Goal: Information Seeking & Learning: Learn about a topic

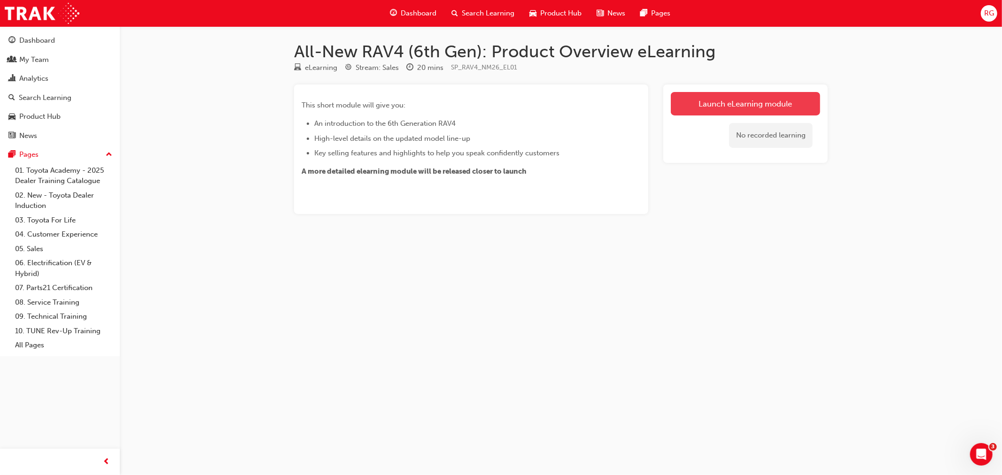
click at [745, 105] on link "Launch eLearning module" at bounding box center [745, 103] width 149 height 23
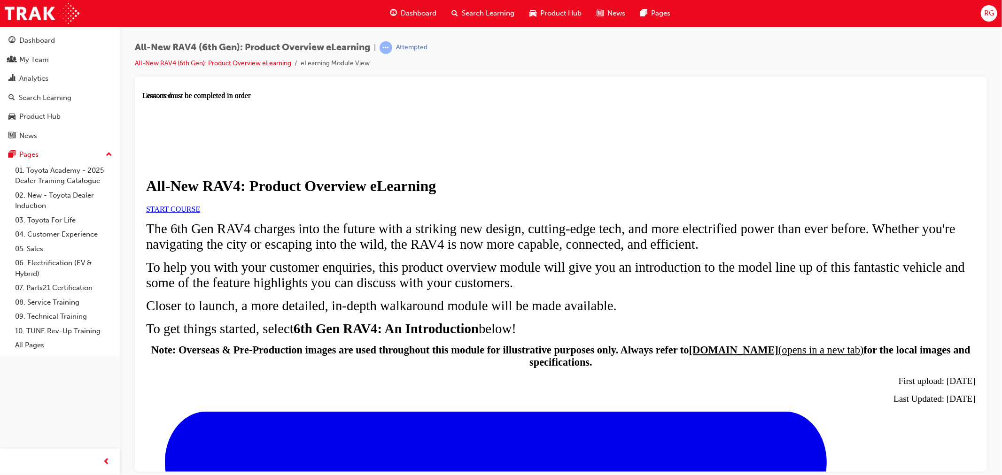
scroll to position [52, 0]
click at [200, 213] on link "START COURSE" at bounding box center [173, 209] width 54 height 8
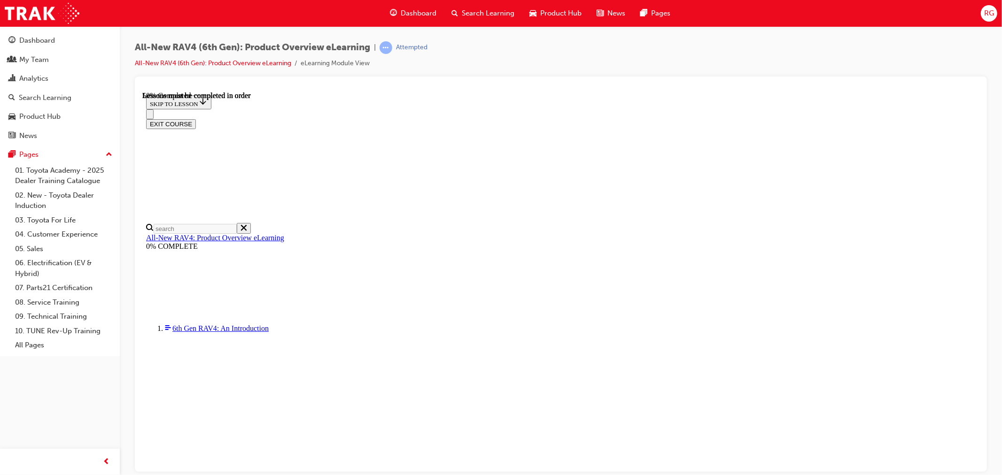
scroll to position [867, 0]
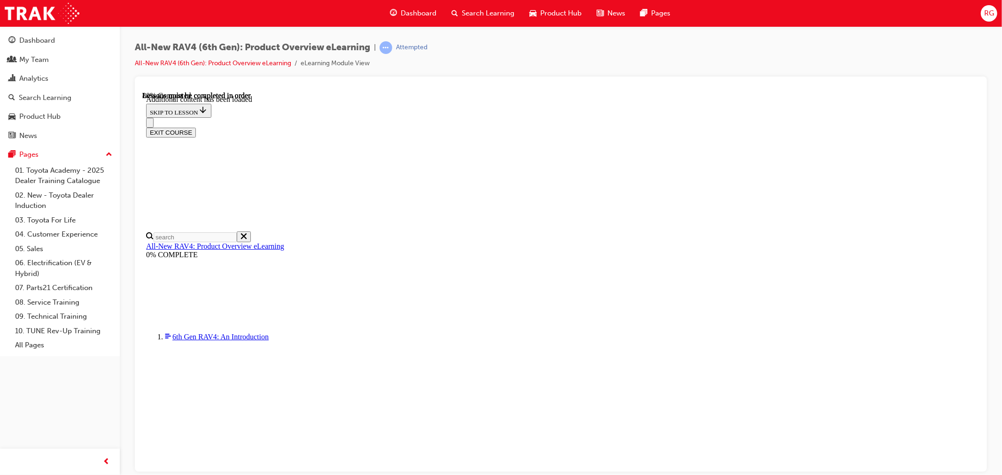
scroll to position [1195, 0]
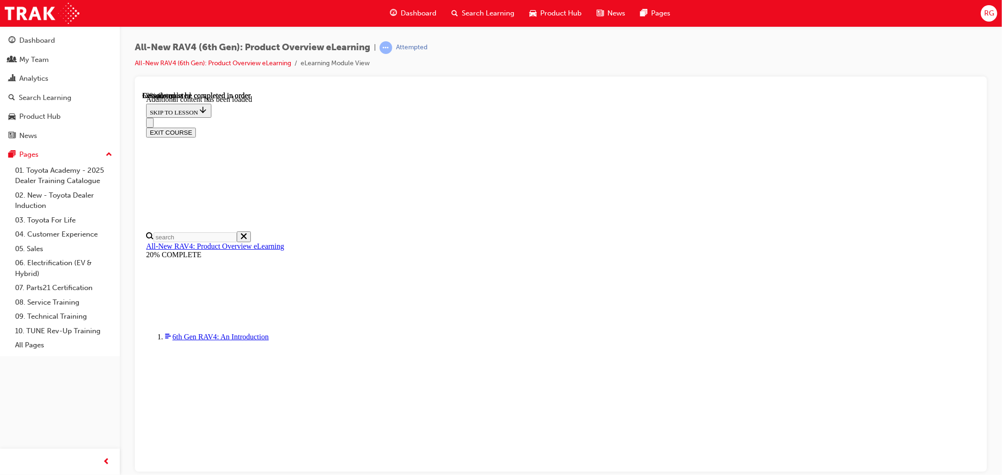
scroll to position [0, 135]
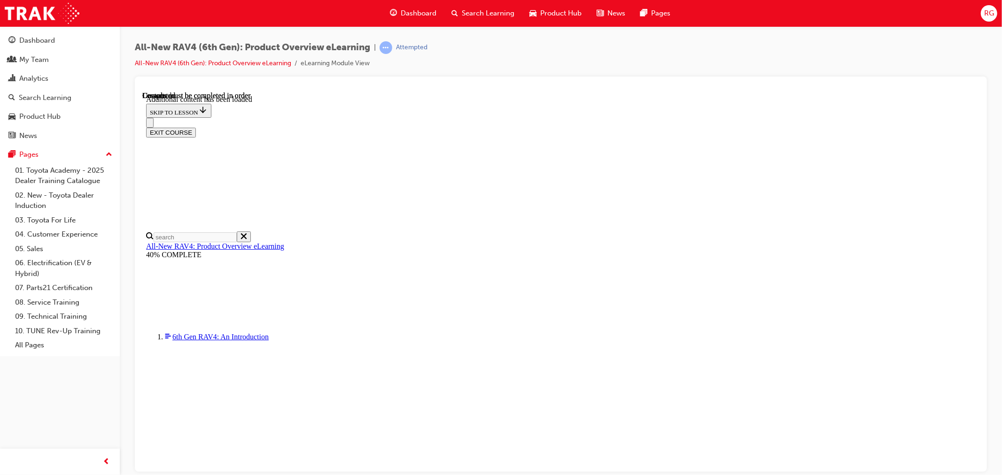
scroll to position [1725, 0]
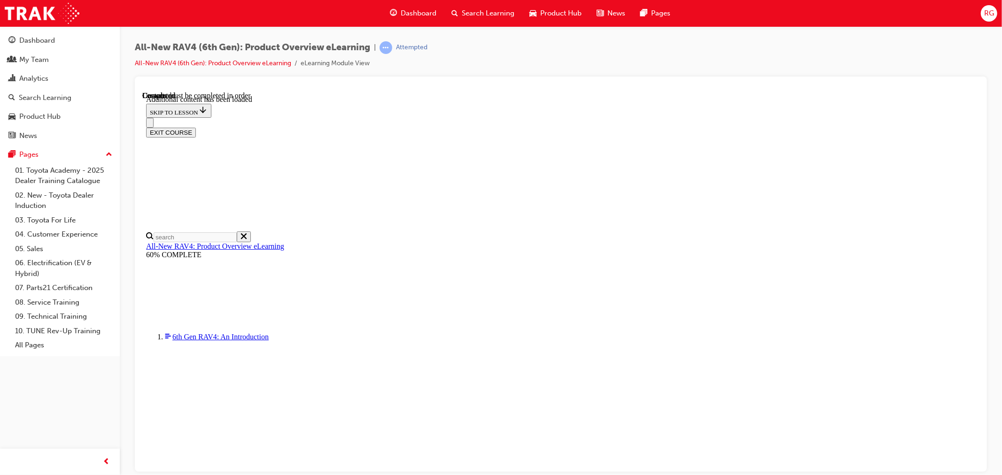
drag, startPoint x: 647, startPoint y: 450, endPoint x: 647, endPoint y: 440, distance: 10.8
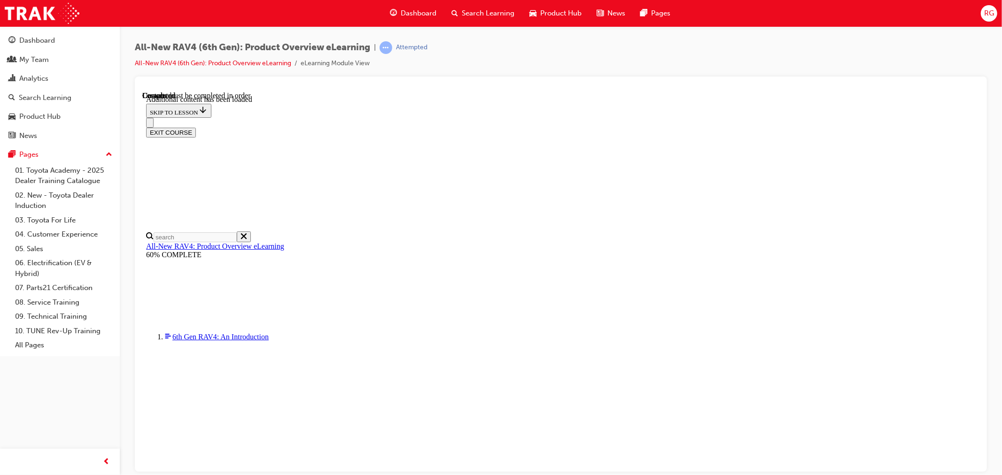
radio input "true"
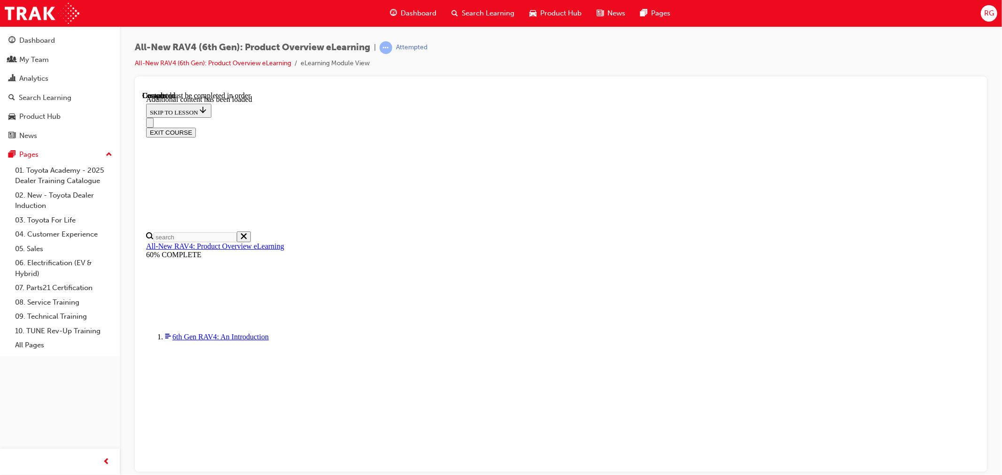
radio input "true"
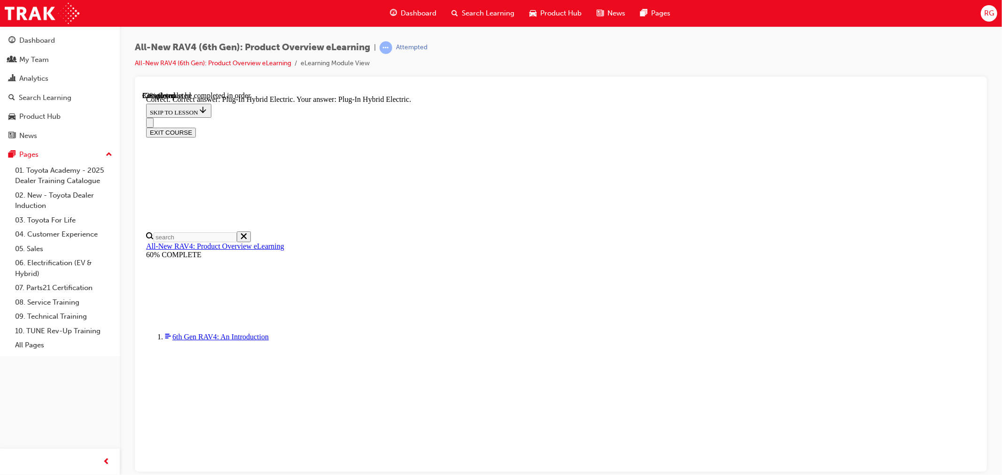
scroll to position [250, 0]
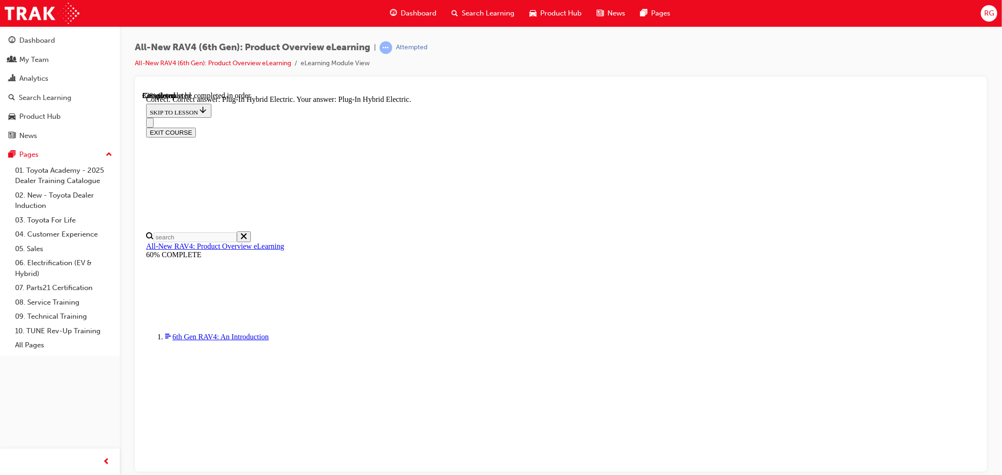
radio input "true"
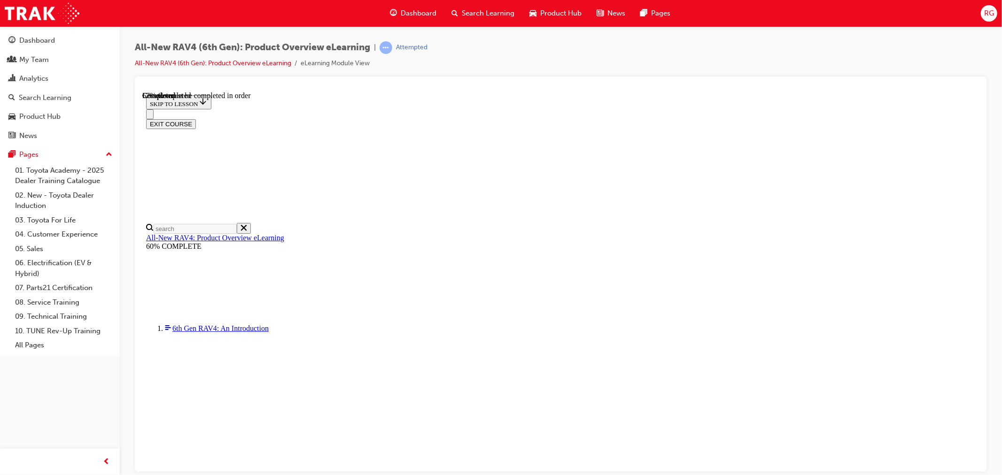
scroll to position [263, 0]
checkbox input "true"
drag, startPoint x: 475, startPoint y: 353, endPoint x: 510, endPoint y: 369, distance: 38.7
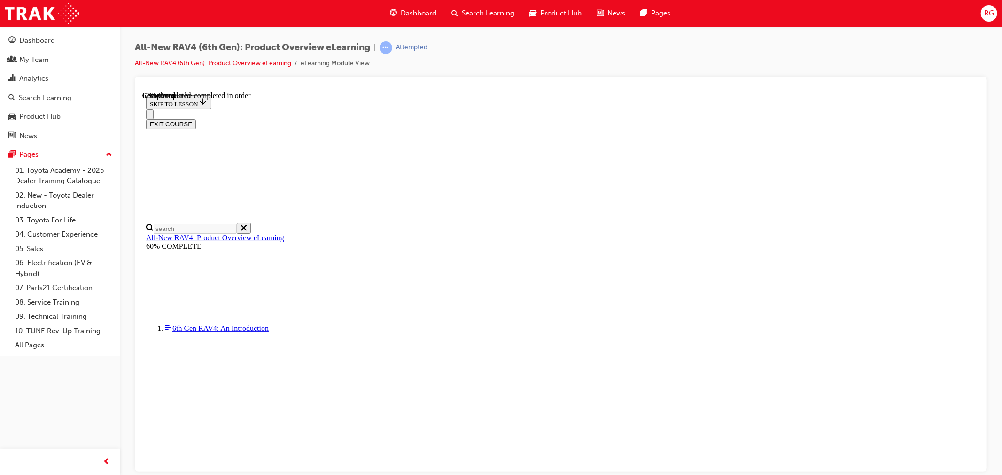
checkbox input "true"
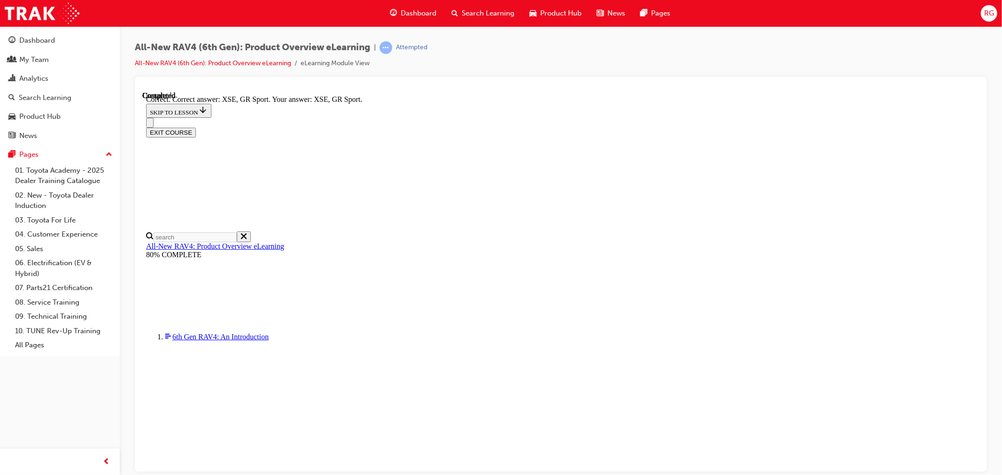
scroll to position [321, 0]
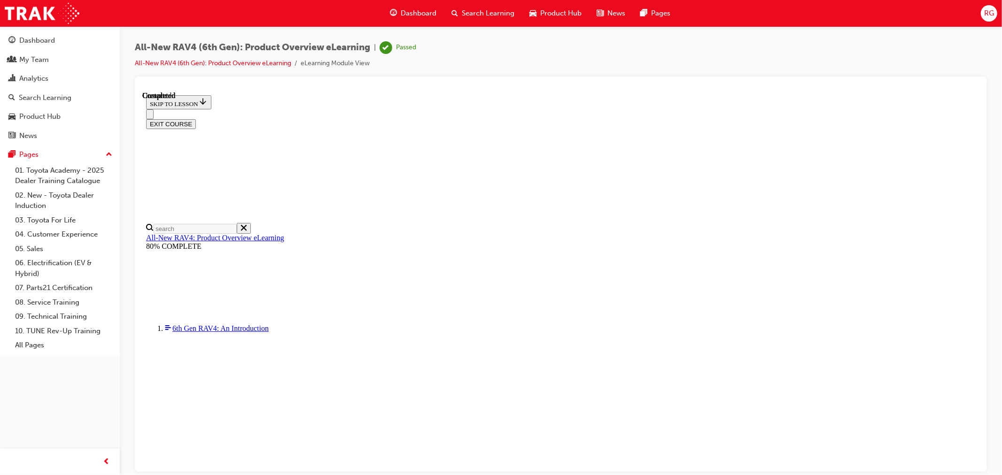
scroll to position [136, 0]
click at [195, 119] on button "EXIT COURSE" at bounding box center [171, 124] width 50 height 10
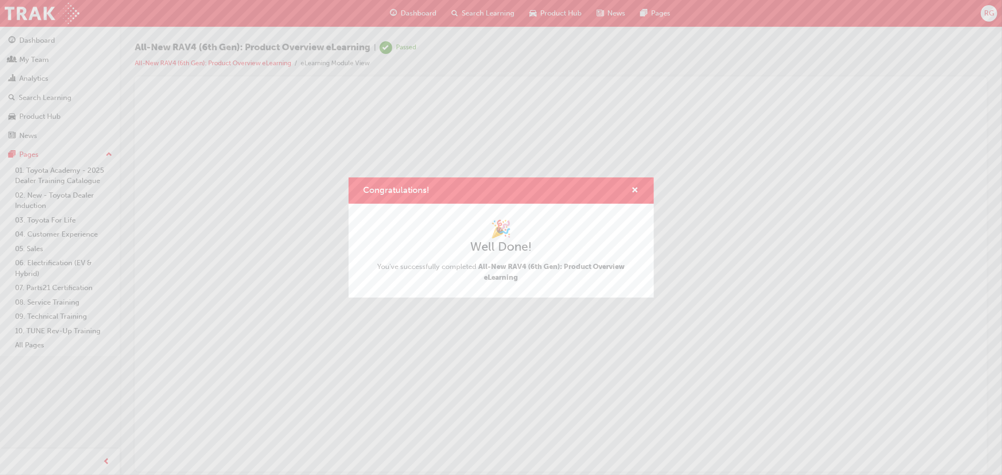
scroll to position [0, 0]
click at [635, 190] on span "cross-icon" at bounding box center [635, 191] width 7 height 8
